Goal: Task Accomplishment & Management: Manage account settings

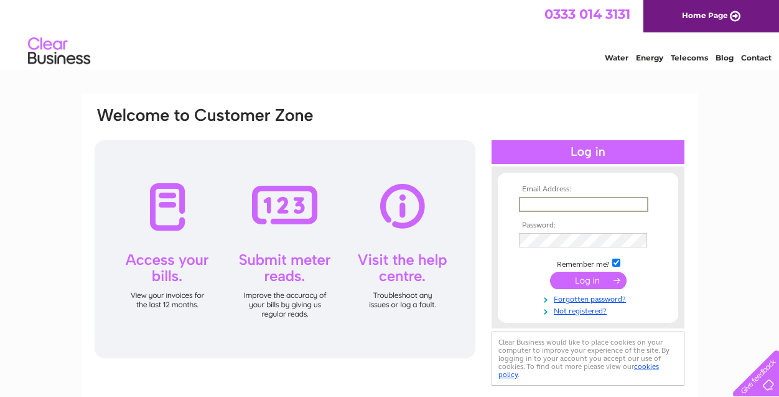
type input "carly.elder@hotmail.com"
click at [586, 282] on input "submit" at bounding box center [588, 279] width 77 height 17
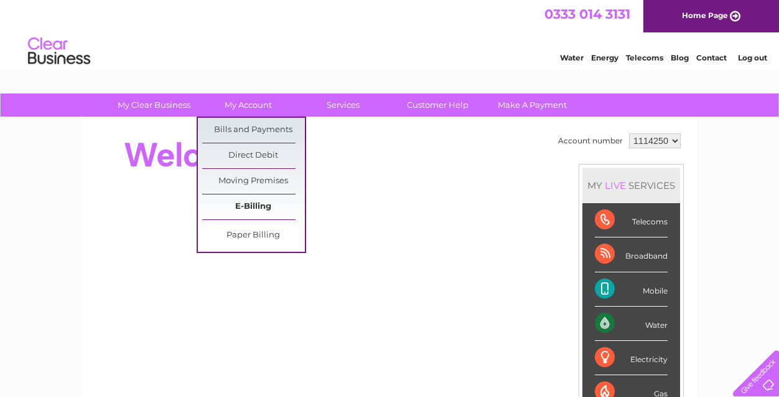
click at [265, 210] on link "E-Billing" at bounding box center [253, 206] width 103 height 25
click at [261, 207] on link "E-Billing" at bounding box center [253, 206] width 103 height 25
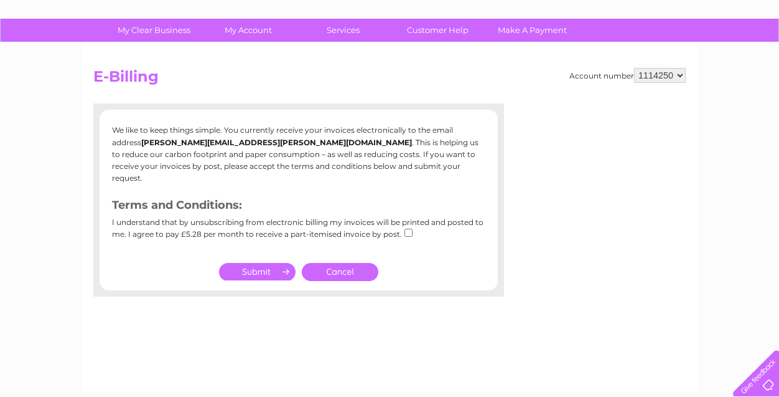
scroll to position [41, 0]
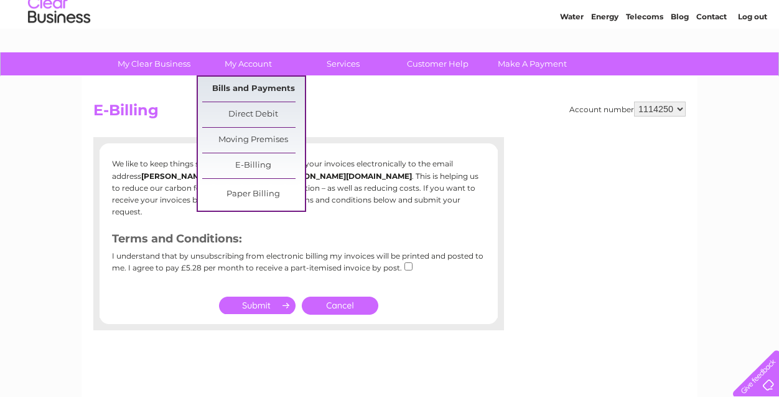
click at [250, 84] on link "Bills and Payments" at bounding box center [253, 89] width 103 height 25
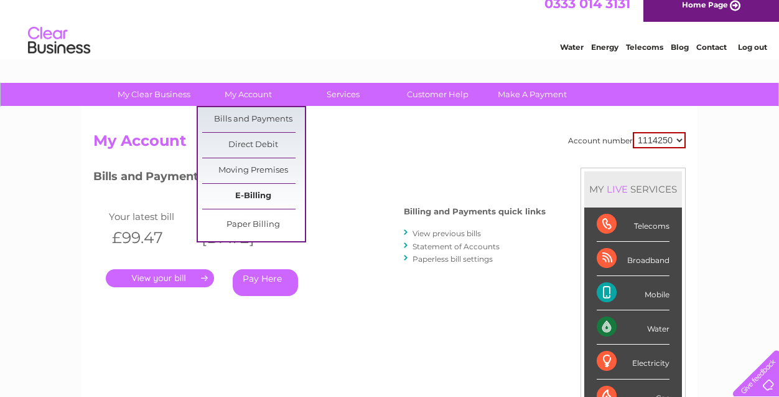
scroll to position [100, 0]
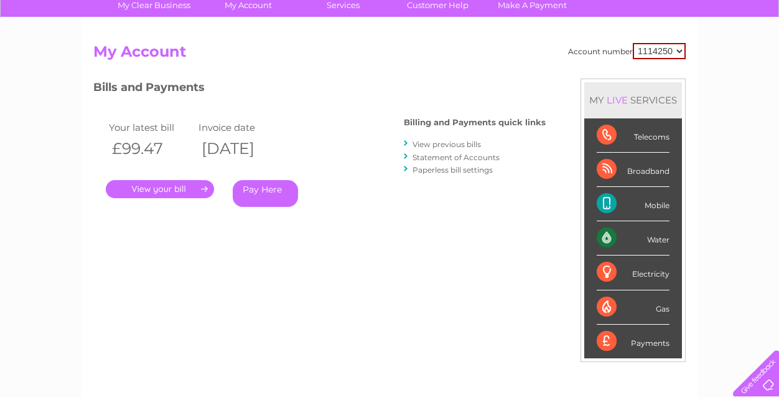
click at [189, 187] on link "." at bounding box center [160, 189] width 108 height 18
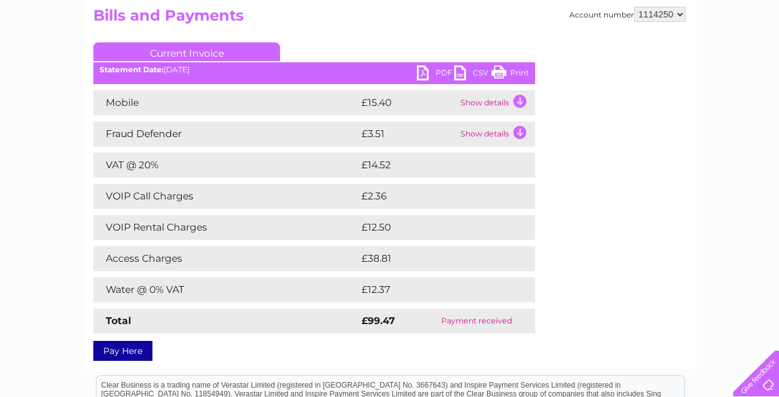
scroll to position [137, 0]
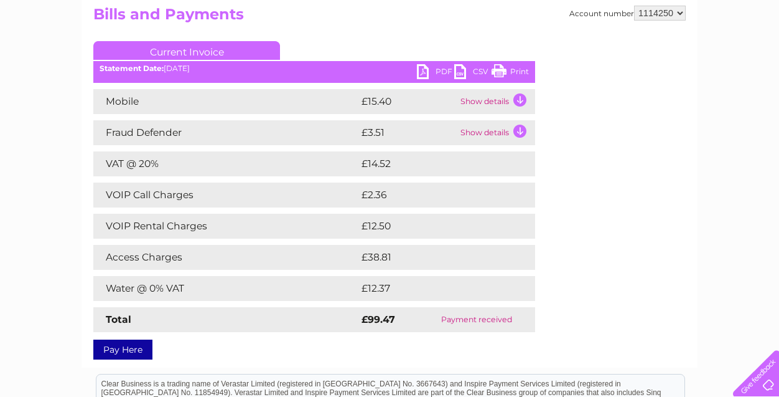
click at [529, 130] on td "Show details" at bounding box center [497, 132] width 78 height 25
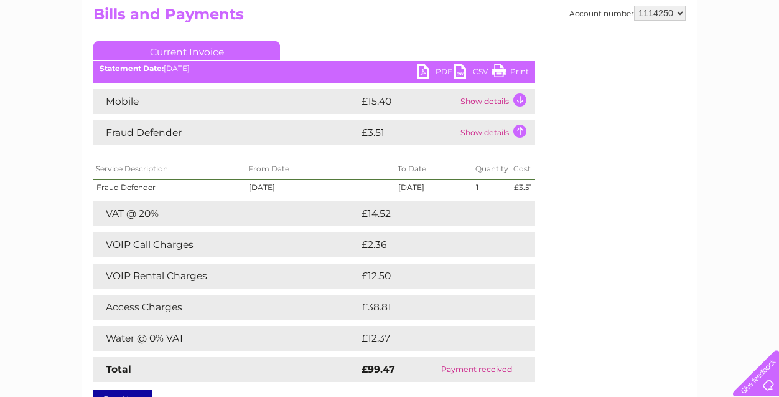
click at [524, 131] on td "Show details" at bounding box center [497, 132] width 78 height 25
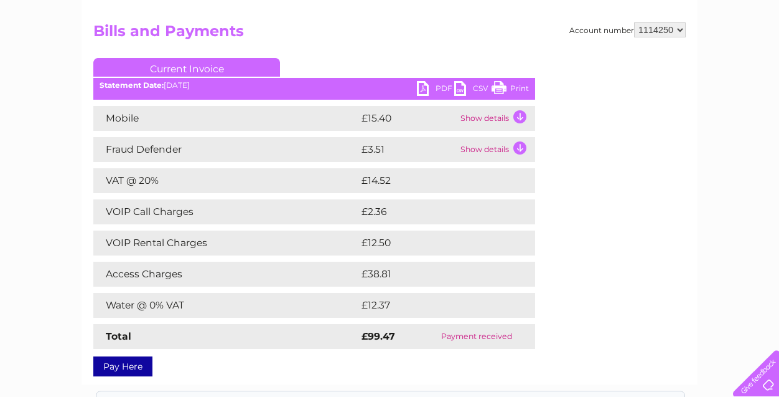
scroll to position [117, 0]
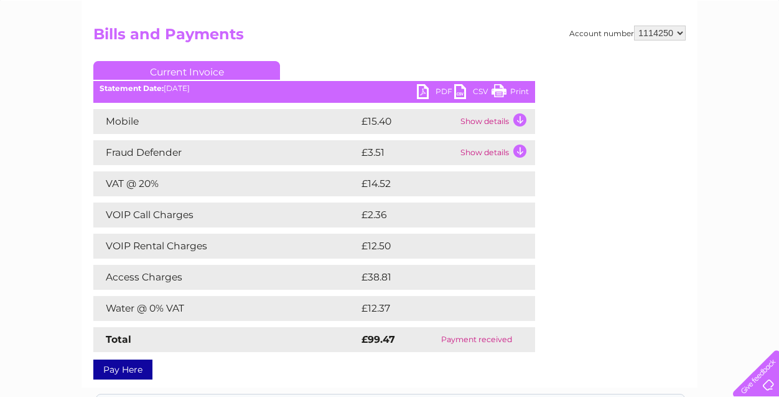
click at [521, 120] on td "Show details" at bounding box center [497, 121] width 78 height 25
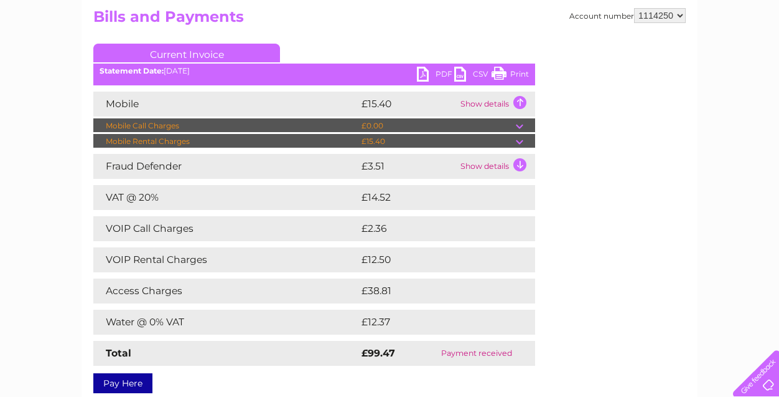
scroll to position [143, 0]
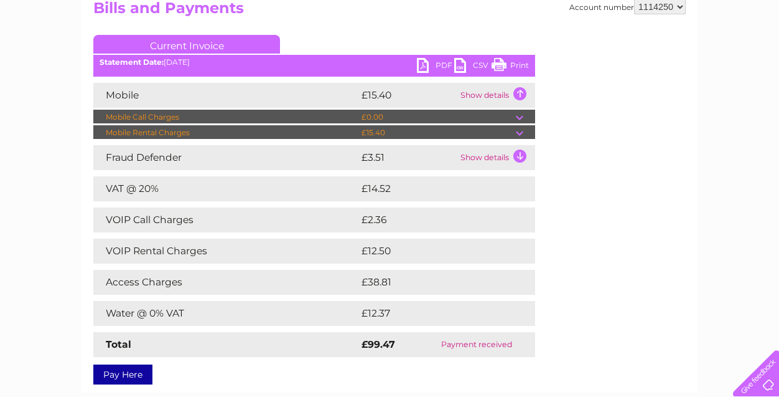
click at [519, 135] on td at bounding box center [525, 132] width 19 height 15
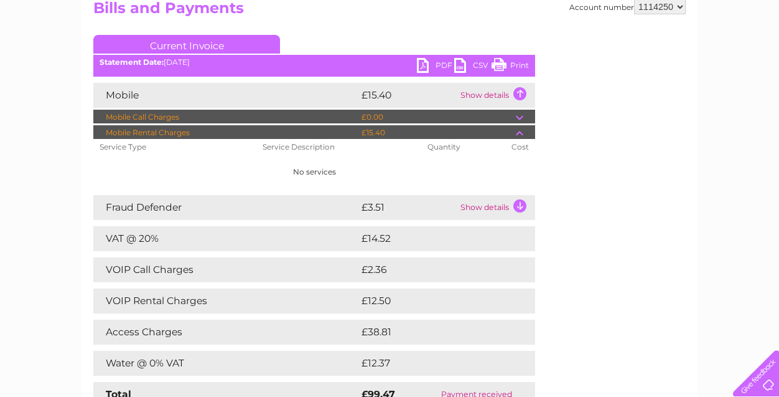
click at [519, 135] on td at bounding box center [525, 132] width 19 height 15
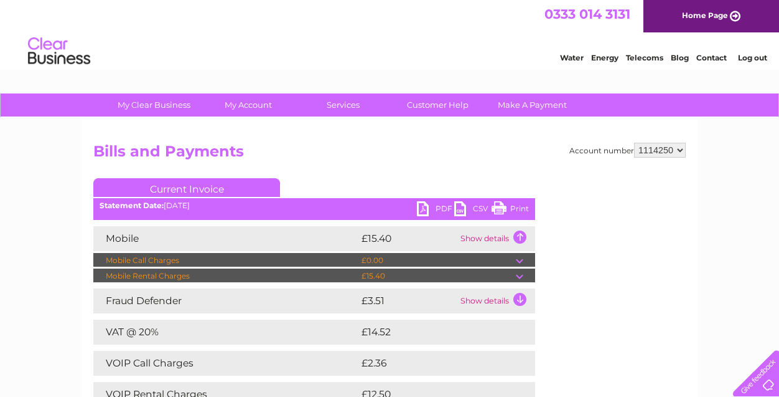
scroll to position [0, 0]
